Goal: Task Accomplishment & Management: Complete application form

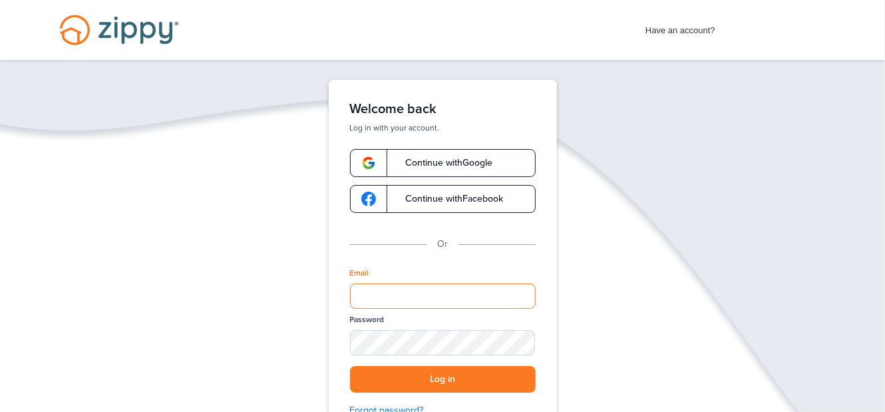
click at [366, 301] on input "Email" at bounding box center [443, 296] width 186 height 25
type input "**********"
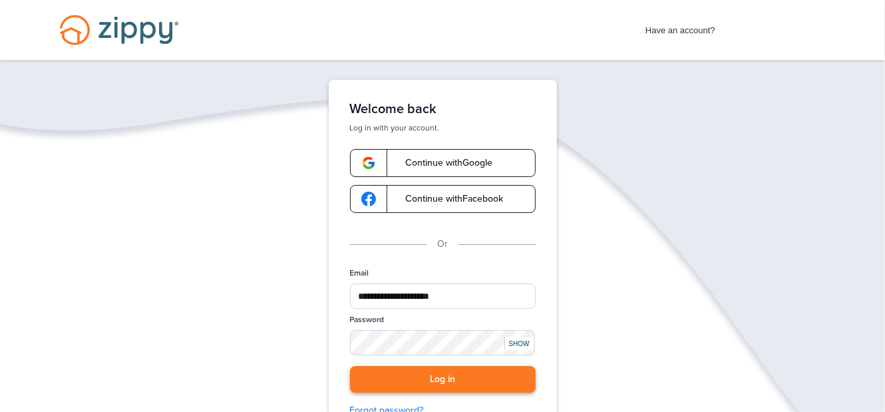
click at [419, 376] on button "Log in" at bounding box center [443, 379] width 186 height 27
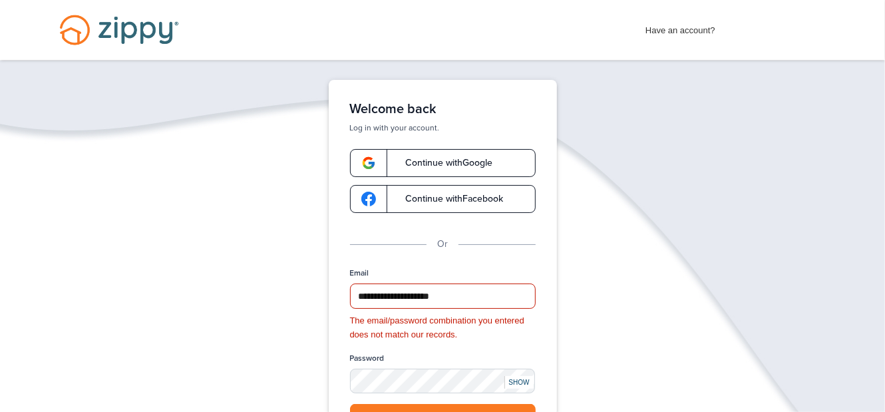
click at [507, 380] on div "SHOW" at bounding box center [519, 382] width 29 height 13
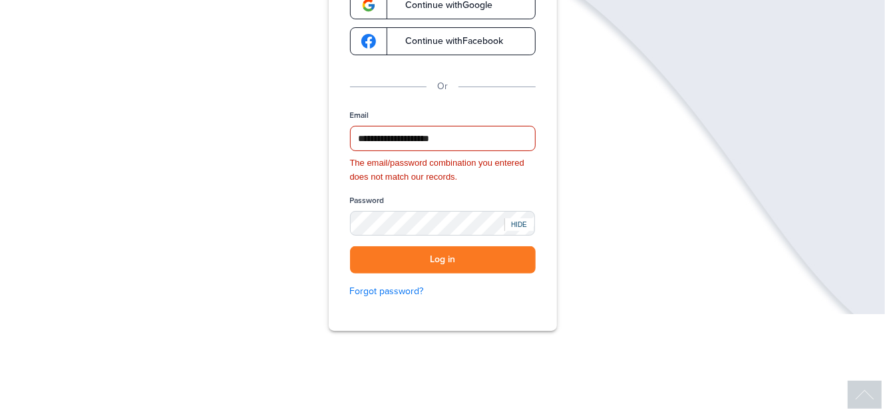
scroll to position [198, 0]
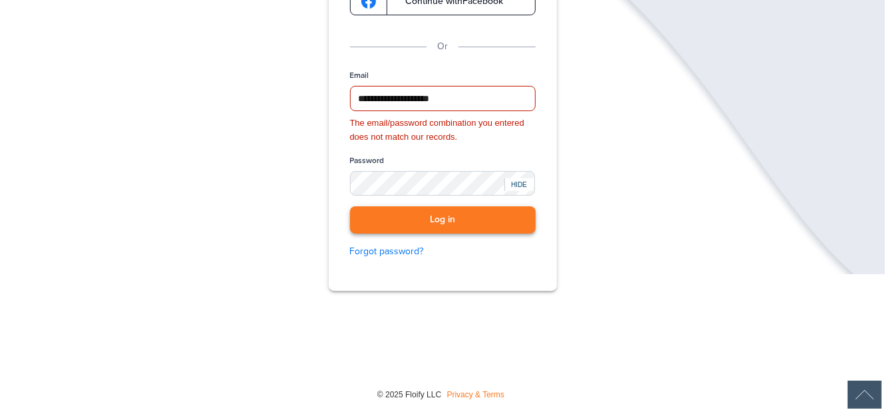
click at [430, 220] on button "Log in" at bounding box center [443, 219] width 186 height 27
click at [445, 217] on button "Log in" at bounding box center [443, 219] width 186 height 27
click at [385, 248] on link "Forgot password?" at bounding box center [443, 251] width 186 height 15
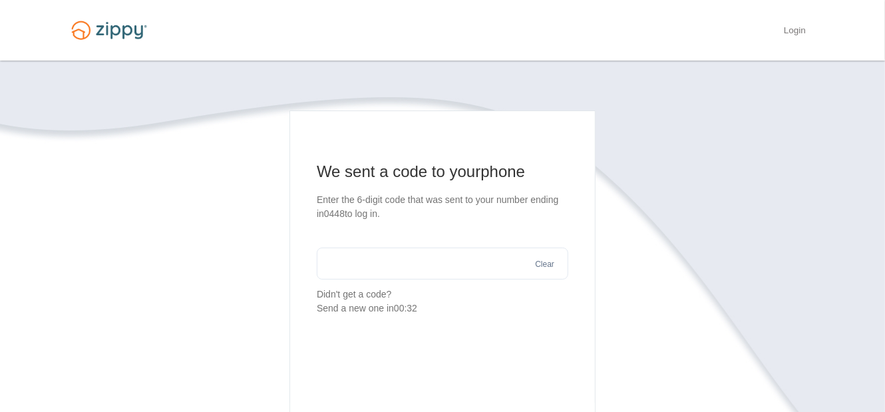
click at [435, 281] on section "We sent a code to your phone Enter the 6-digit code that was sent to your numbe…" at bounding box center [443, 238] width 252 height 154
click at [425, 264] on input "text" at bounding box center [443, 264] width 252 height 32
type input "******"
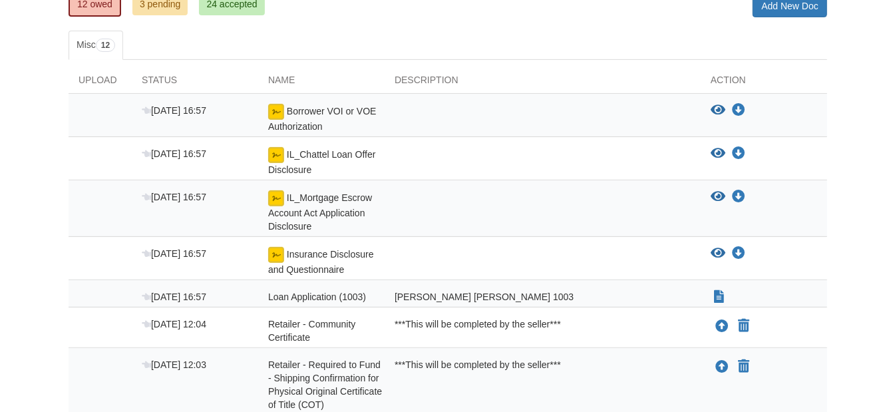
scroll to position [133, 0]
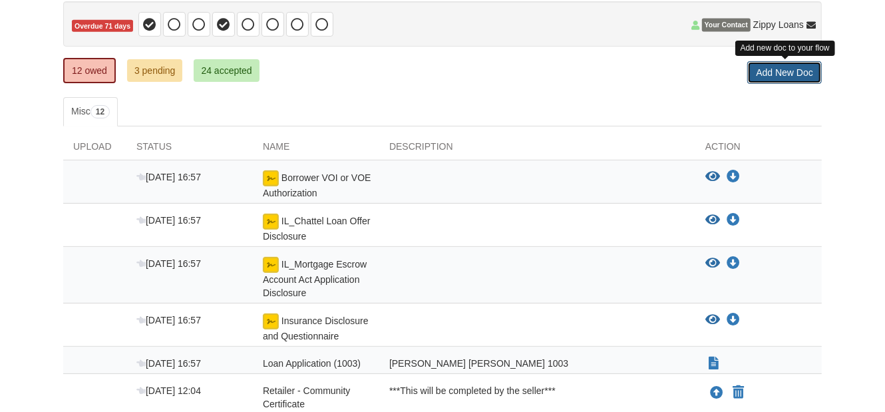
click at [807, 71] on link "Add New Doc" at bounding box center [785, 72] width 75 height 23
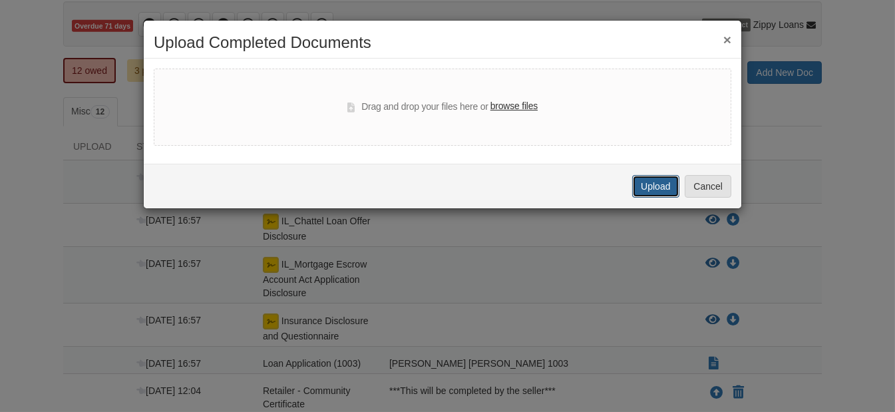
click at [657, 187] on button "Upload" at bounding box center [655, 186] width 47 height 23
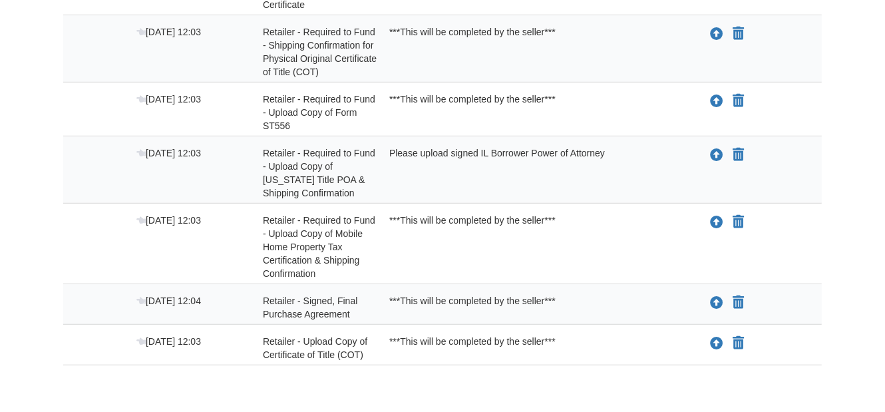
scroll to position [466, 0]
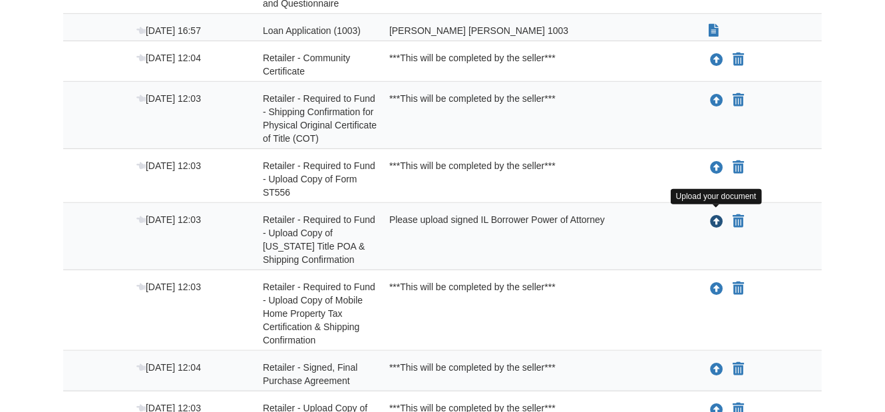
click at [714, 216] on icon "Upload Retailer - Required to Fund - Upload Copy of Illinois Title POA & Shippi…" at bounding box center [716, 222] width 13 height 13
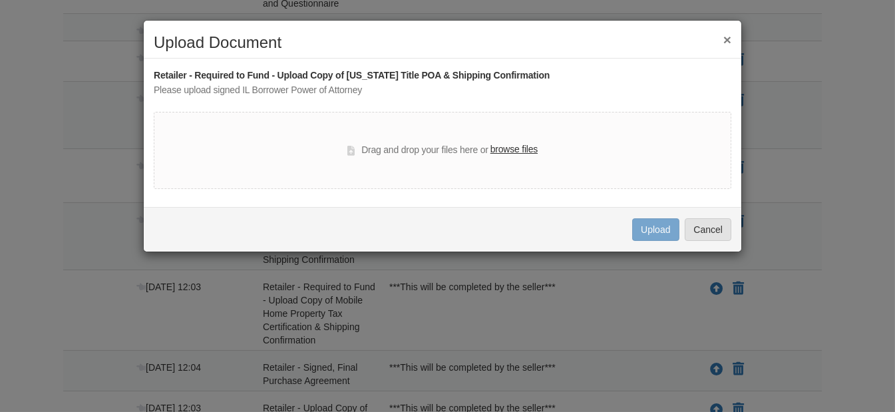
click at [730, 41] on button "×" at bounding box center [728, 40] width 8 height 14
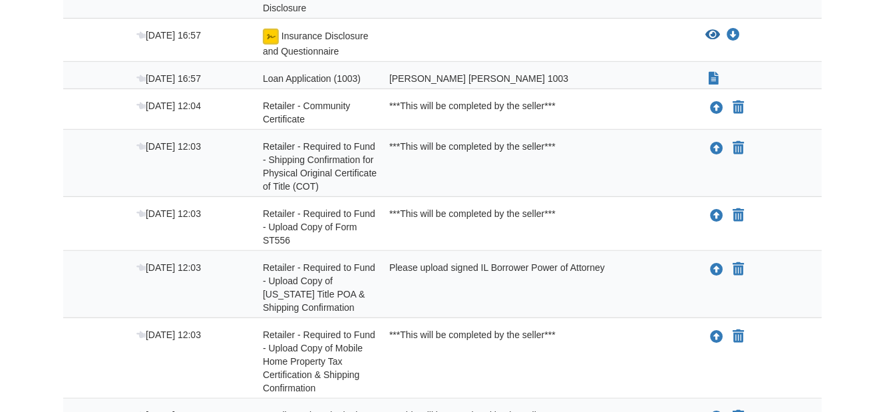
scroll to position [399, 0]
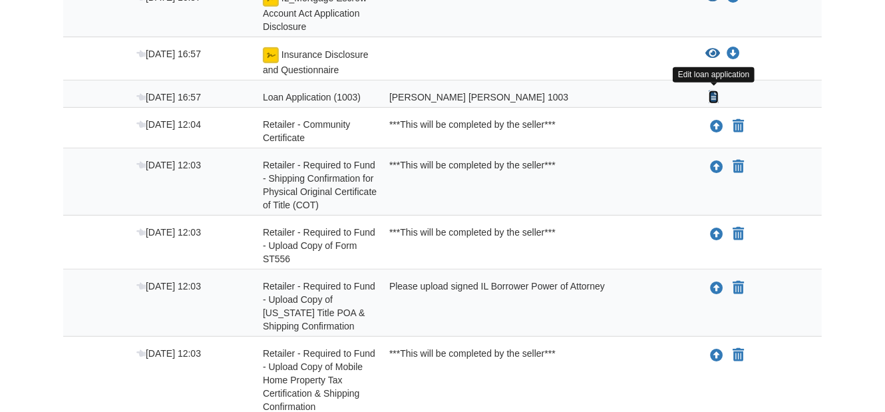
click at [714, 93] on icon "Show Document" at bounding box center [714, 97] width 10 height 13
